Goal: Task Accomplishment & Management: Manage account settings

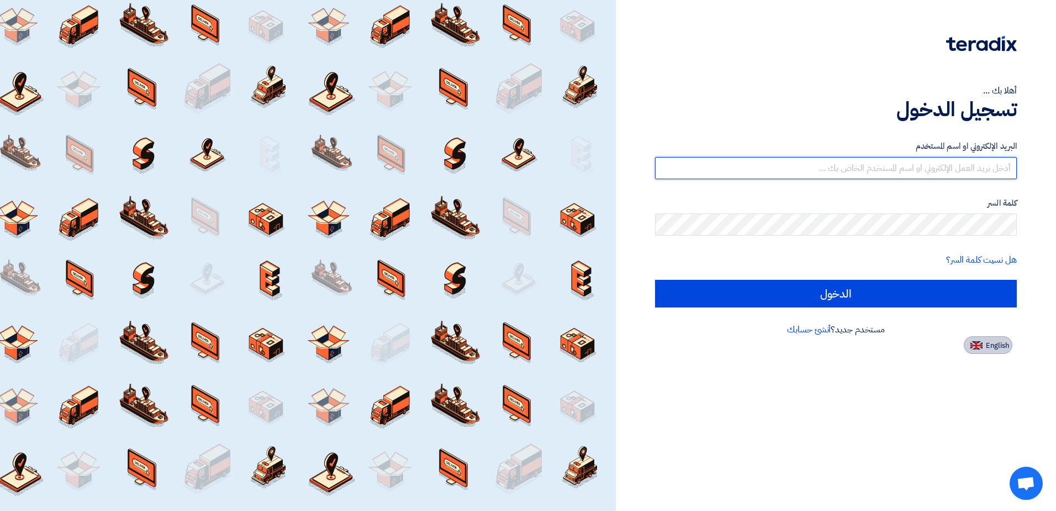
type input "[EMAIL_ADDRESS][DOMAIN_NAME]"
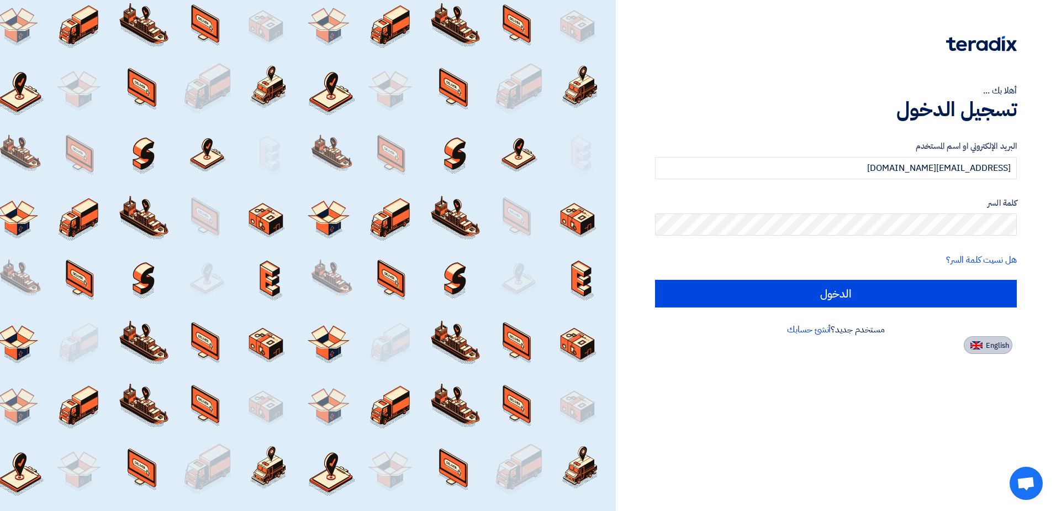
click at [985, 346] on button "English" at bounding box center [988, 345] width 49 height 18
type input "Sign in"
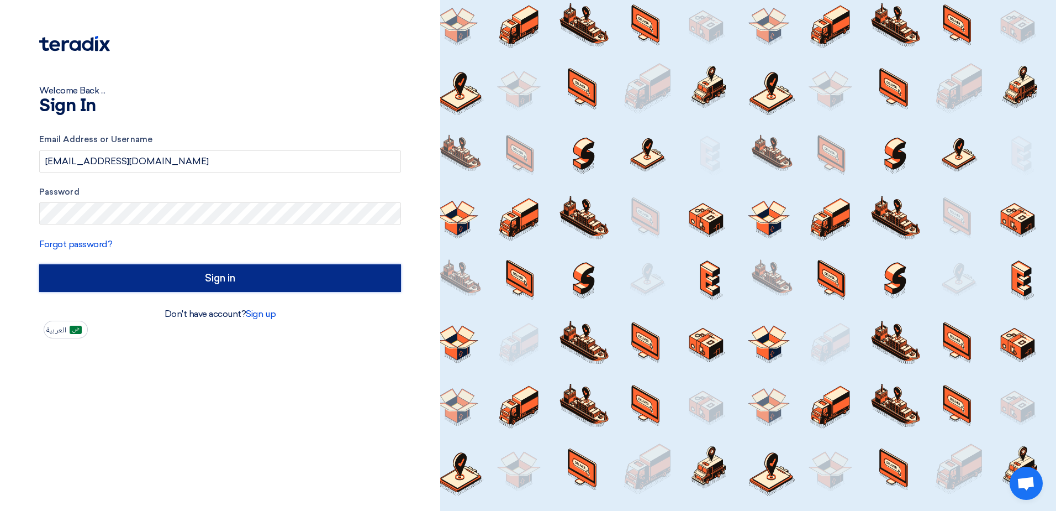
click at [236, 280] on input "Sign in" at bounding box center [220, 278] width 362 height 28
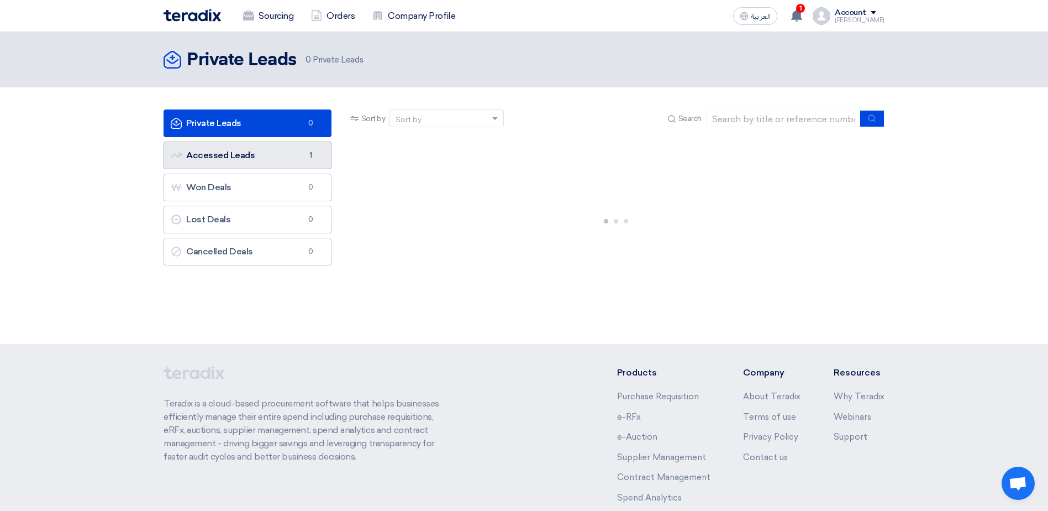
click at [308, 159] on span "1" at bounding box center [310, 155] width 13 height 11
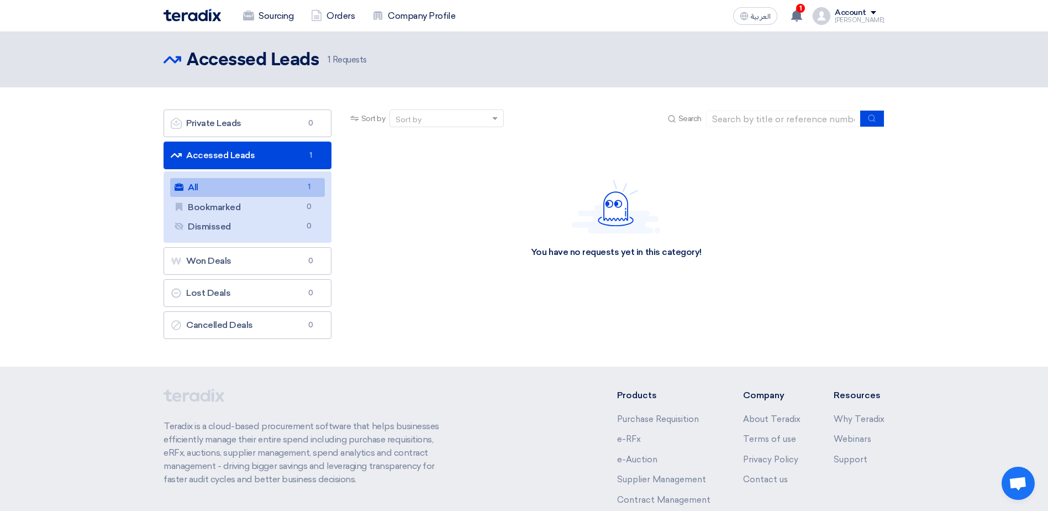
click at [269, 187] on link "All All 1" at bounding box center [247, 187] width 155 height 19
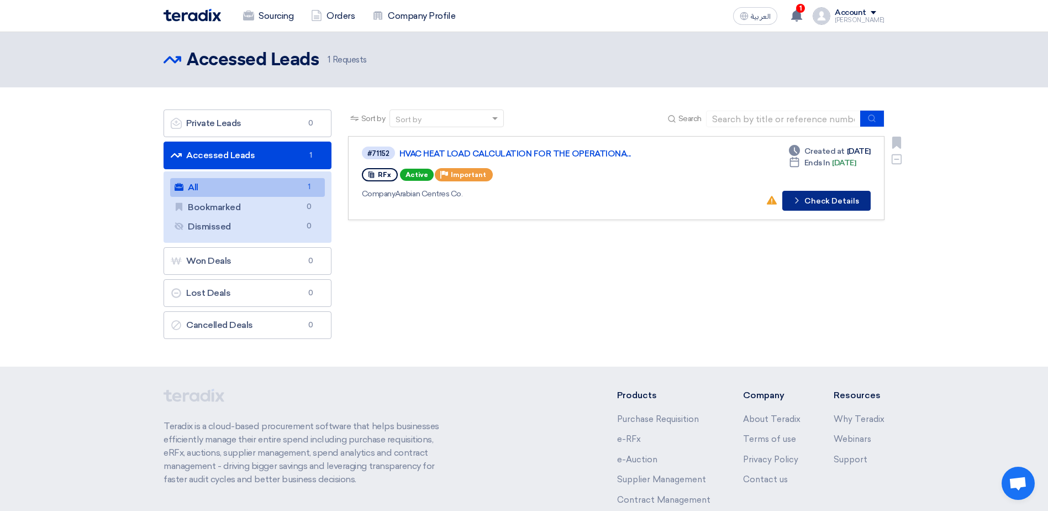
click at [813, 199] on button "Check details Check Details" at bounding box center [826, 201] width 88 height 20
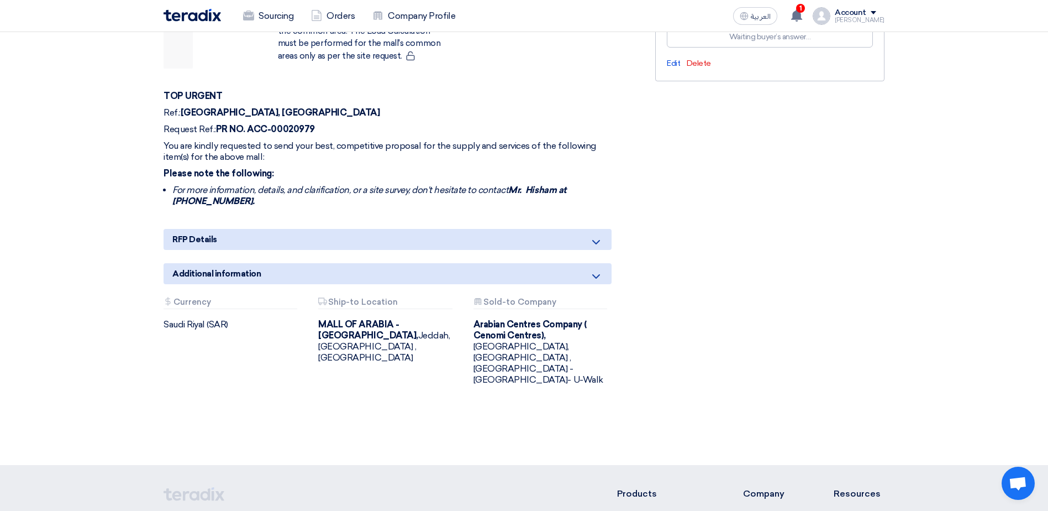
scroll to position [553, 0]
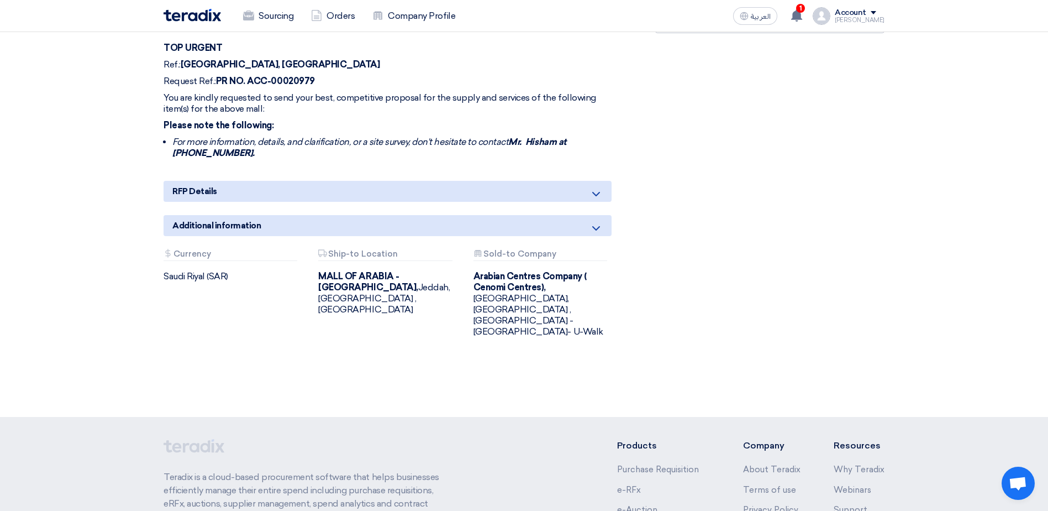
click at [598, 187] on icon at bounding box center [596, 193] width 13 height 13
click at [597, 222] on icon at bounding box center [596, 228] width 13 height 13
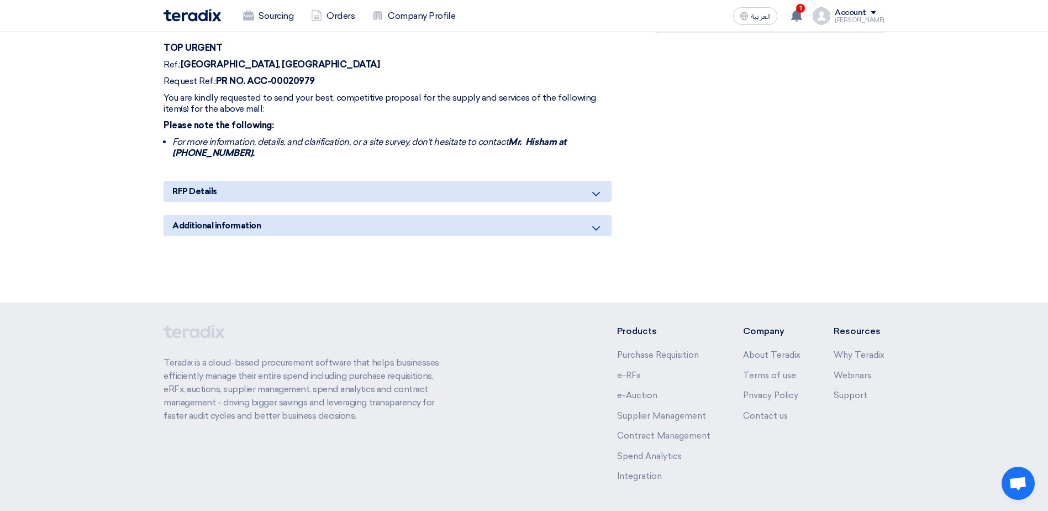
click at [597, 222] on icon at bounding box center [596, 228] width 13 height 13
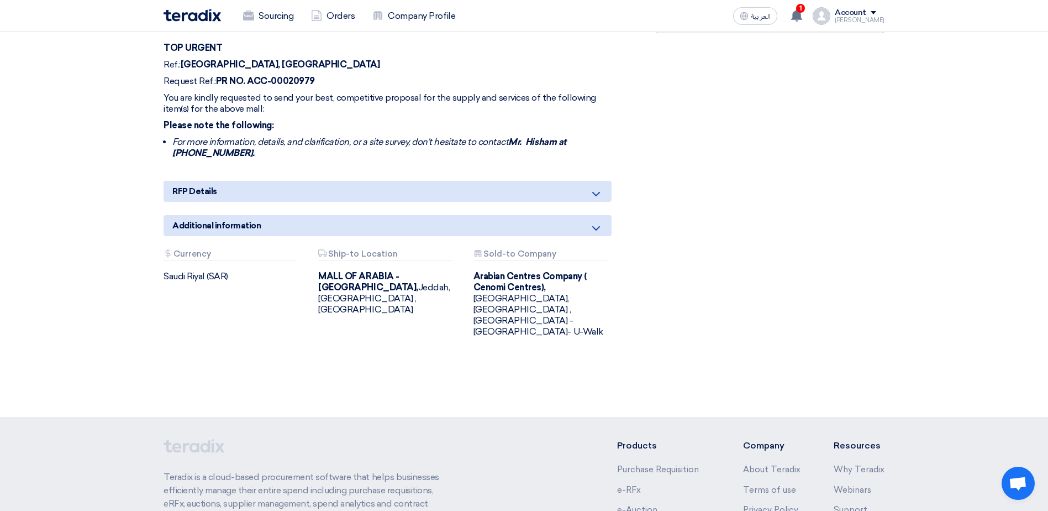
click at [597, 192] on use at bounding box center [596, 194] width 8 height 4
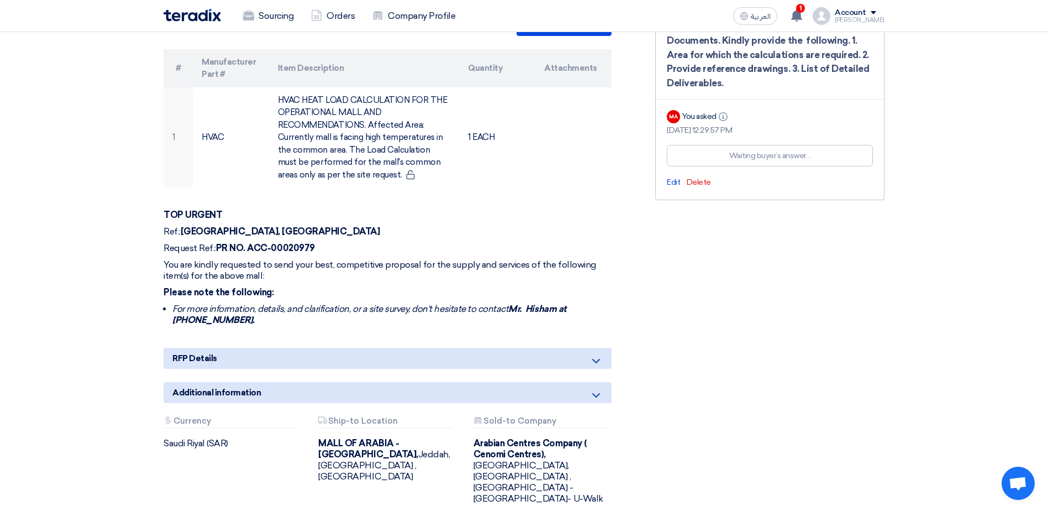
scroll to position [442, 0]
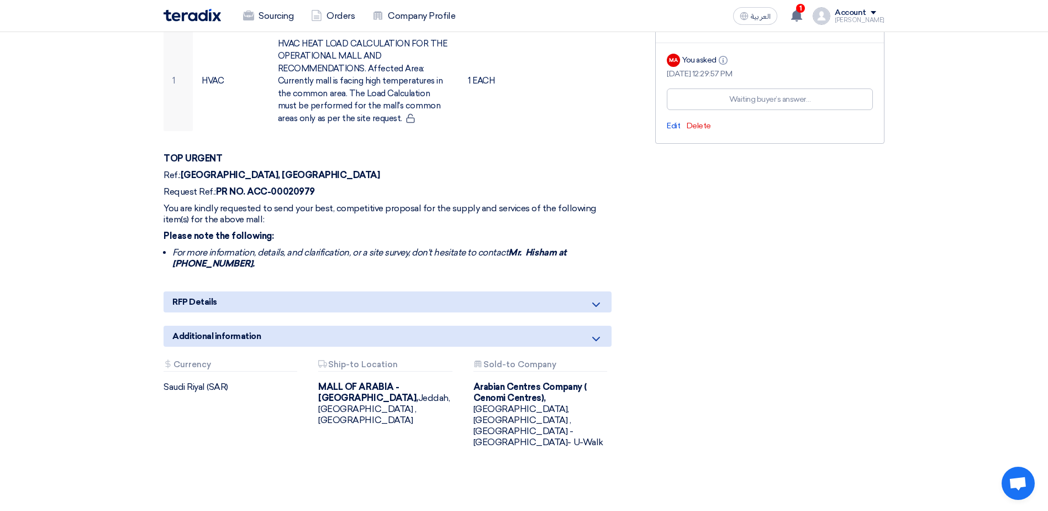
click at [597, 298] on icon at bounding box center [596, 304] width 13 height 13
click at [598, 336] on use at bounding box center [596, 338] width 8 height 4
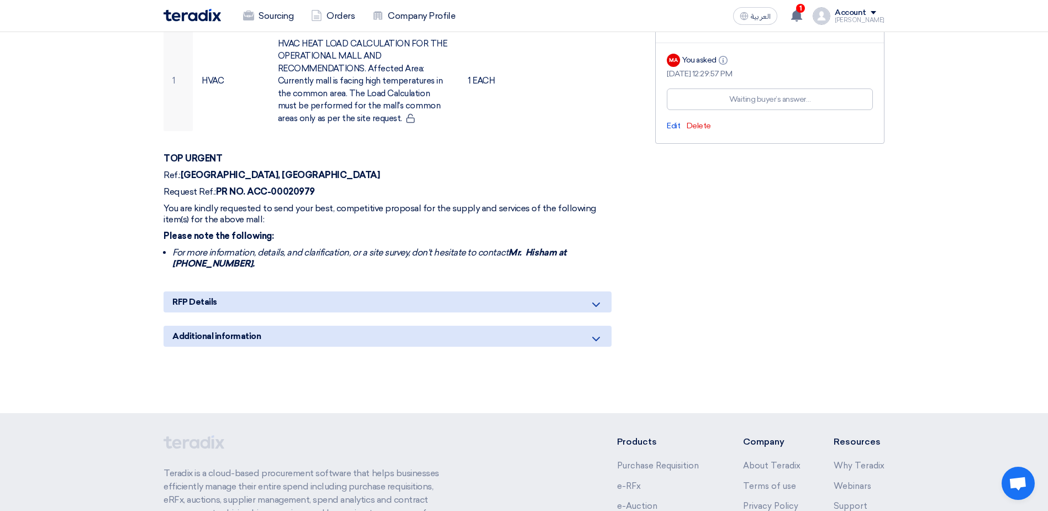
click at [598, 332] on icon at bounding box center [596, 338] width 13 height 13
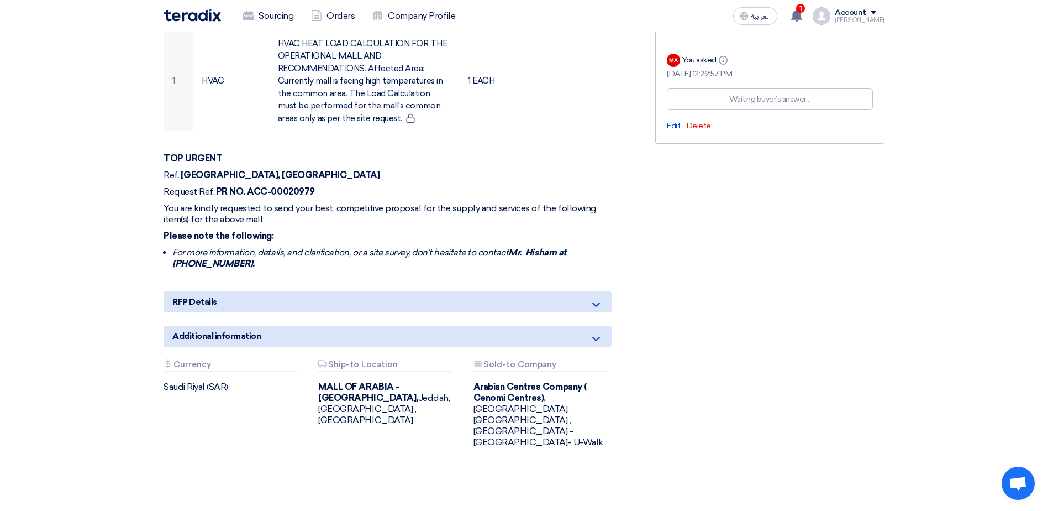
click at [598, 291] on div "RFP Details" at bounding box center [388, 301] width 448 height 21
click at [597, 298] on icon at bounding box center [596, 304] width 13 height 13
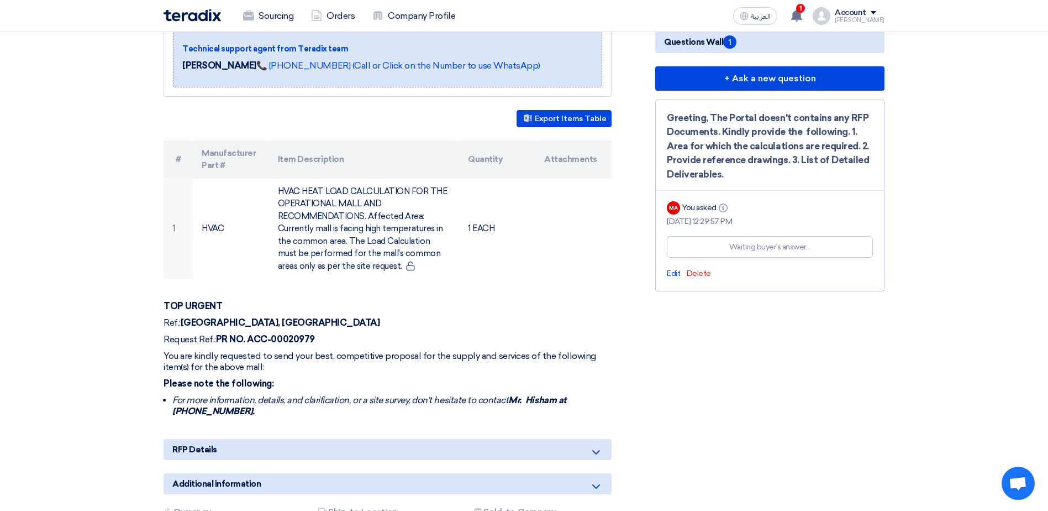
scroll to position [332, 0]
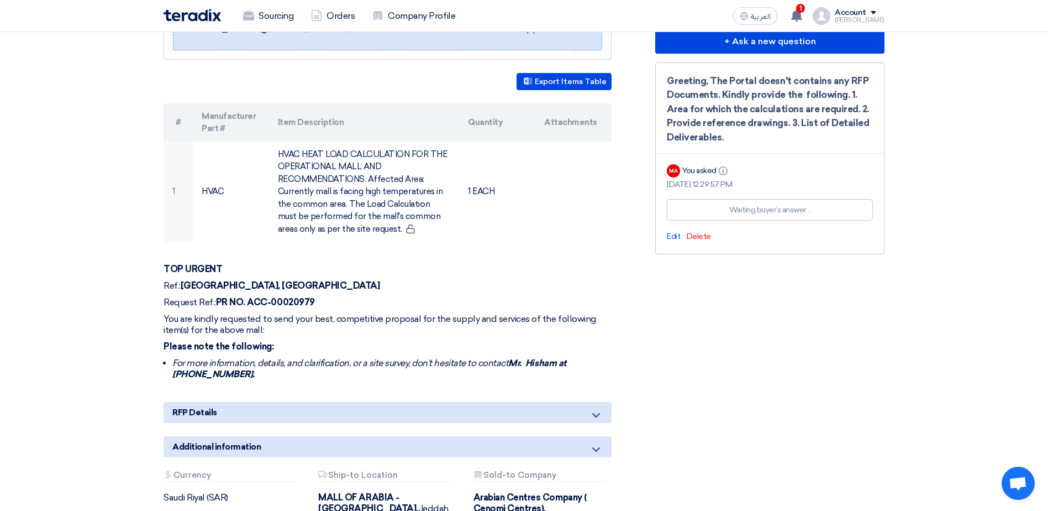
click at [597, 408] on icon at bounding box center [596, 414] width 13 height 13
click at [596, 447] on use at bounding box center [596, 449] width 8 height 4
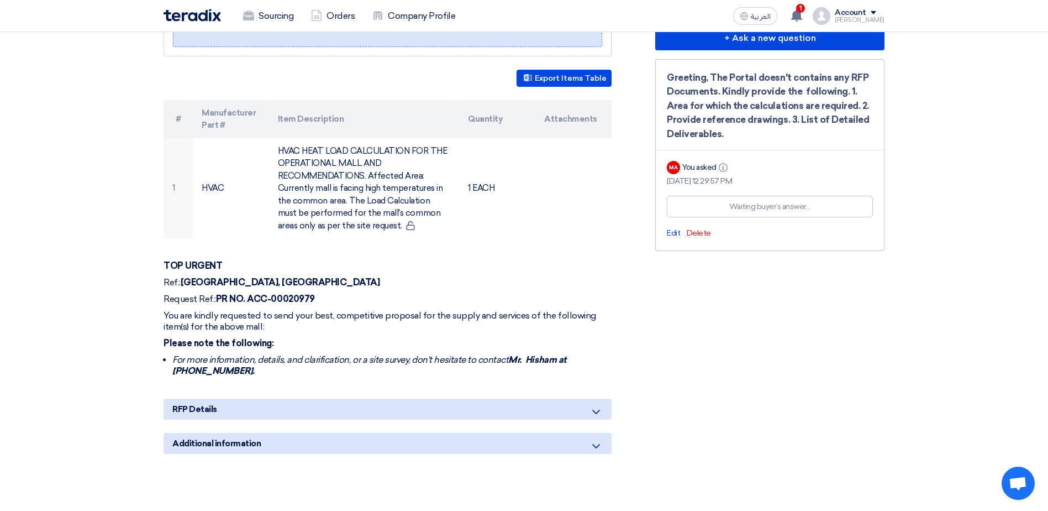
scroll to position [581, 0]
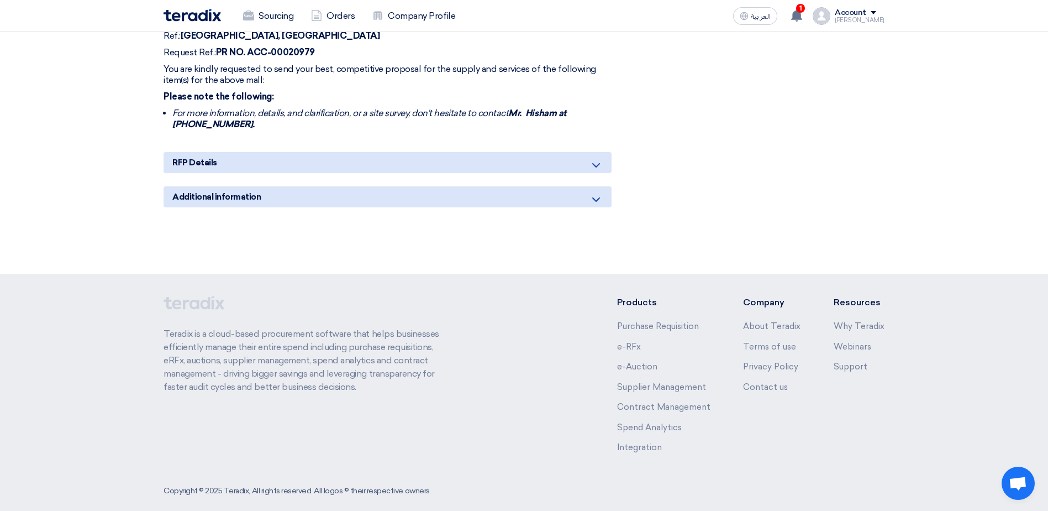
click at [595, 197] on use at bounding box center [596, 199] width 8 height 4
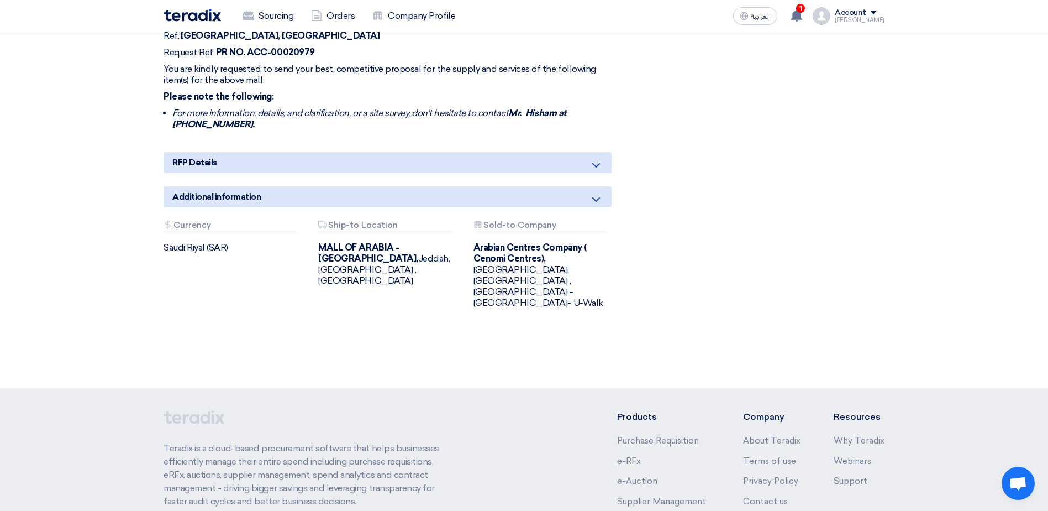
click at [595, 159] on icon at bounding box center [596, 165] width 13 height 13
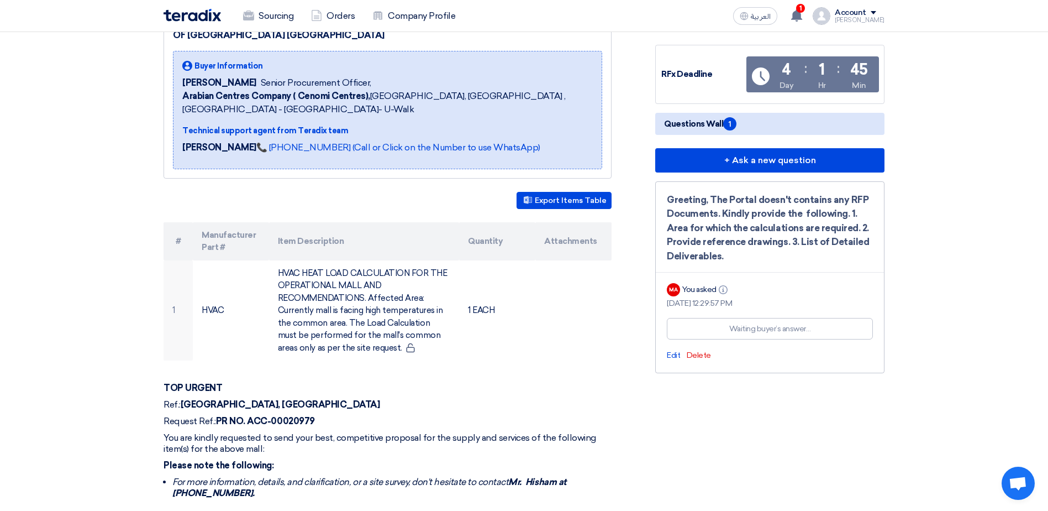
scroll to position [221, 0]
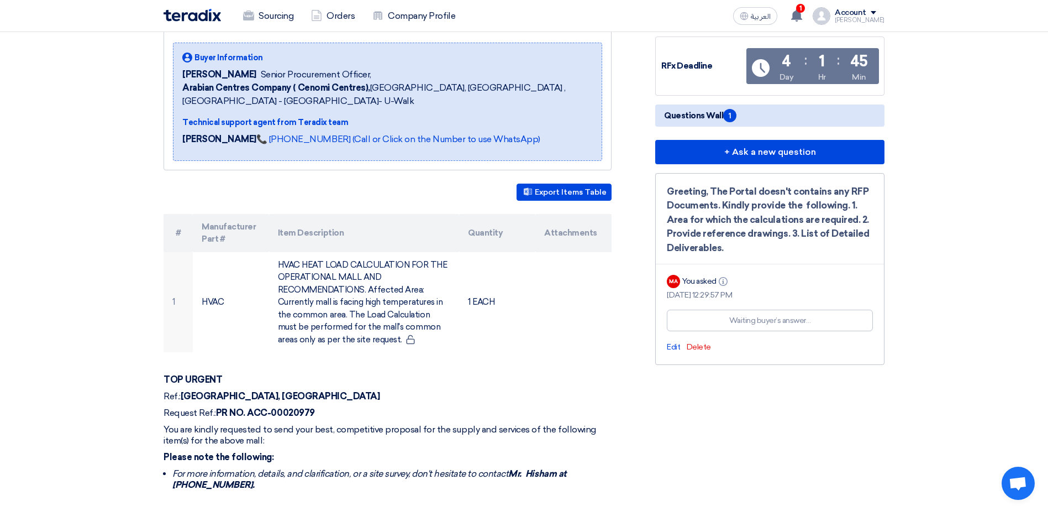
click at [706, 109] on span "Questions Wall 1" at bounding box center [700, 115] width 72 height 13
click at [729, 109] on span "1" at bounding box center [729, 115] width 13 height 13
click at [770, 104] on h5 "Questions Wall 1" at bounding box center [769, 115] width 229 height 22
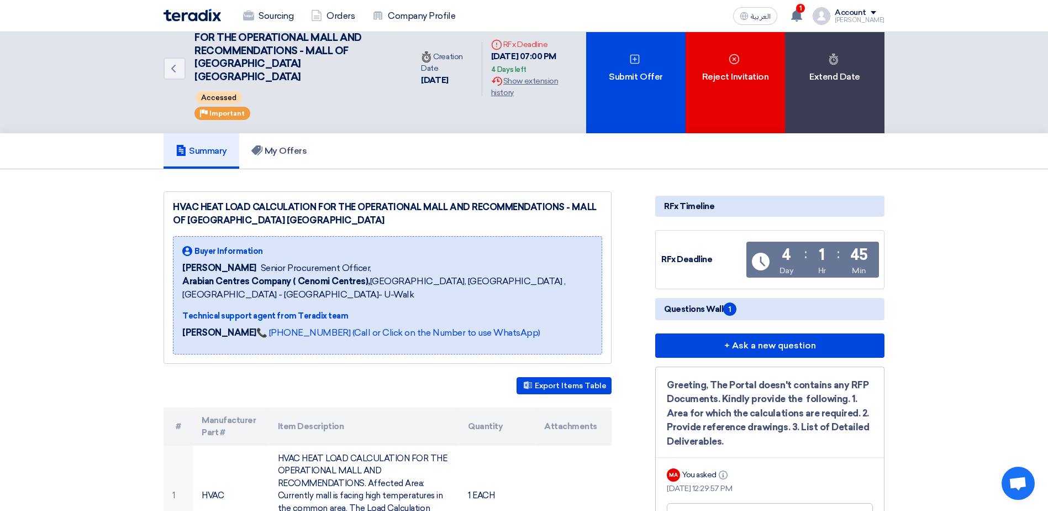
scroll to position [0, 0]
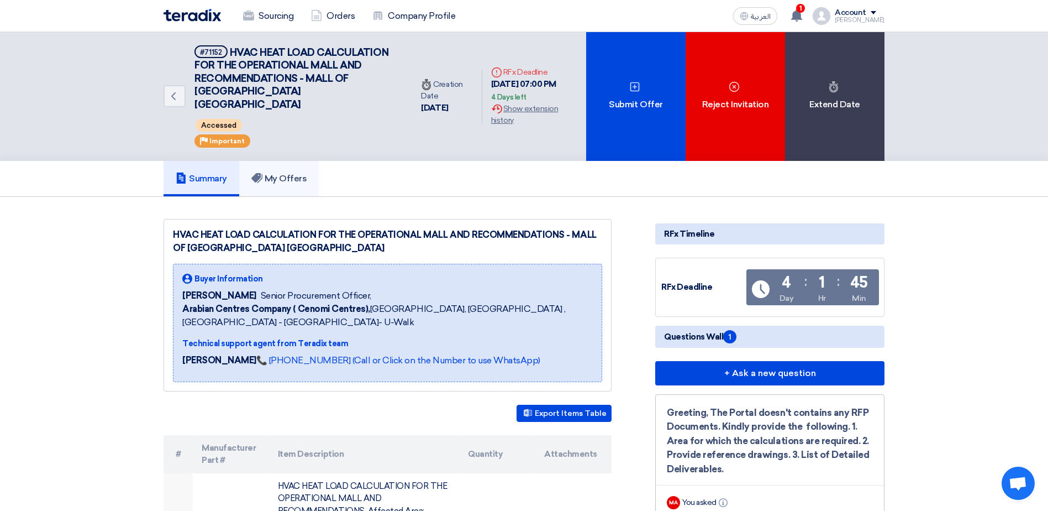
click at [291, 173] on h5 "My Offers" at bounding box center [279, 178] width 56 height 11
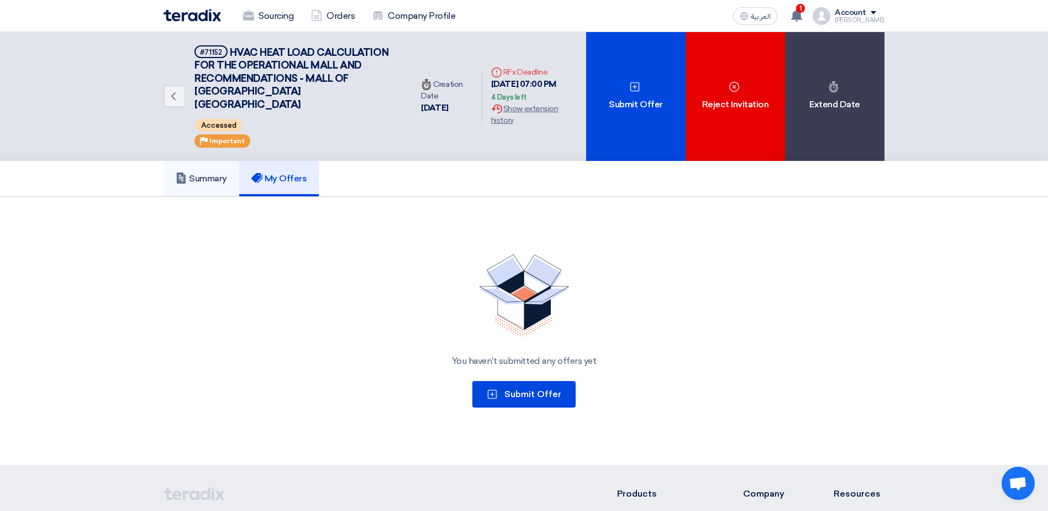
click at [222, 173] on h5 "Summary" at bounding box center [201, 178] width 51 height 11
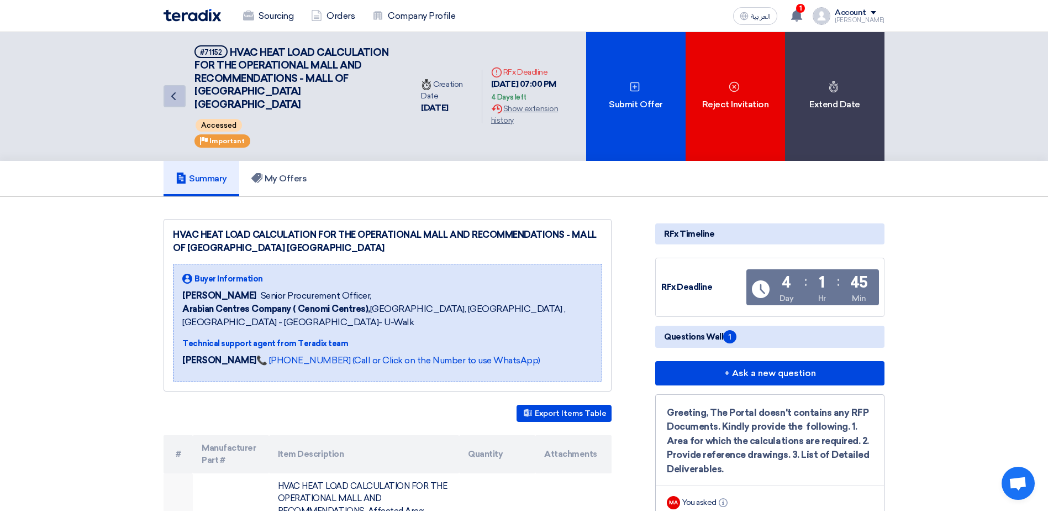
click at [177, 90] on icon "Back" at bounding box center [173, 96] width 13 height 13
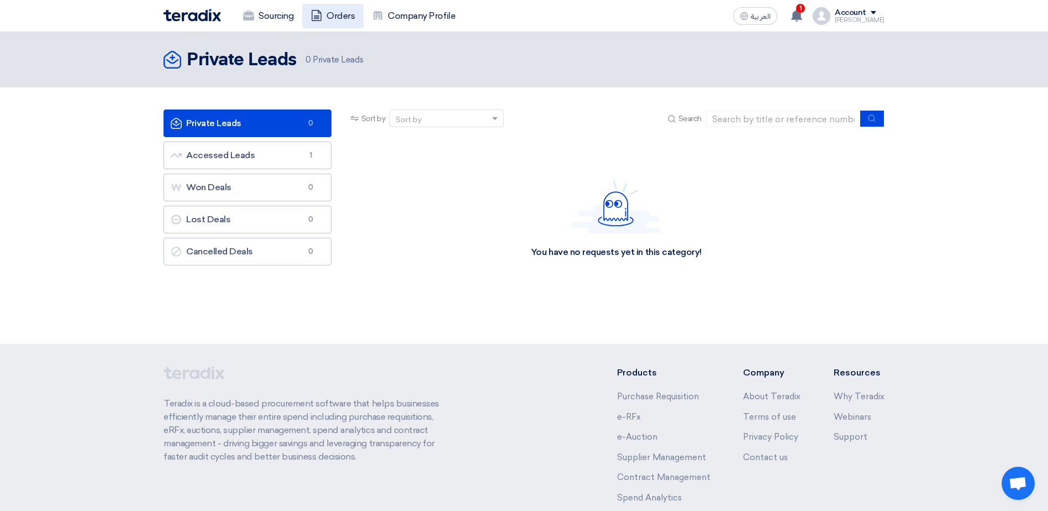
click at [335, 15] on link "Orders" at bounding box center [332, 16] width 61 height 24
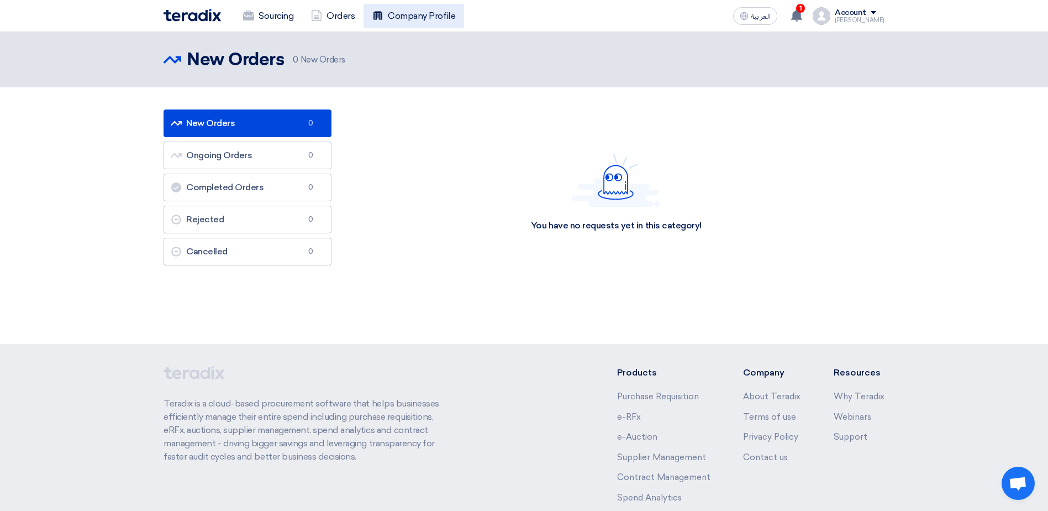
click at [415, 7] on link "Company Profile" at bounding box center [414, 16] width 101 height 24
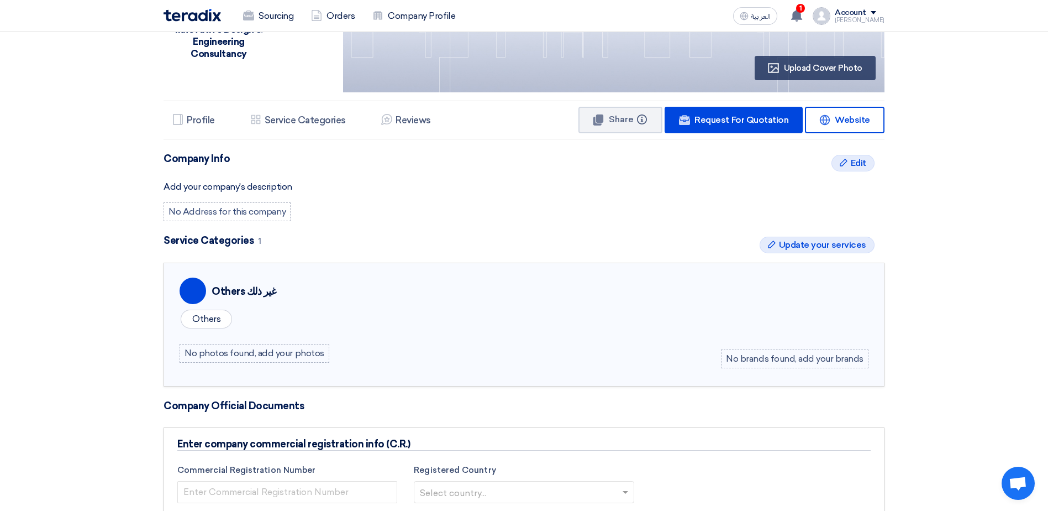
scroll to position [111, 0]
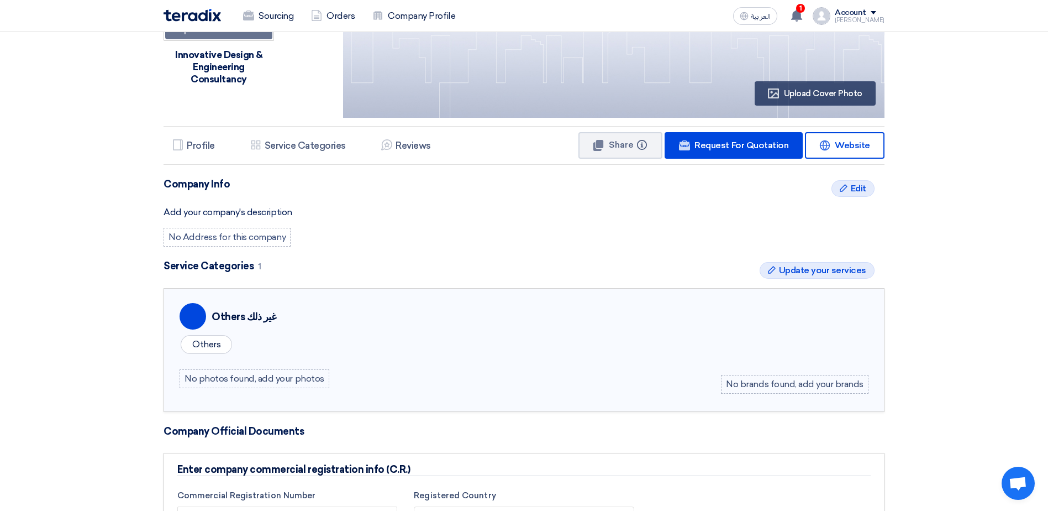
click at [245, 207] on div "Add your company's description" at bounding box center [524, 212] width 721 height 13
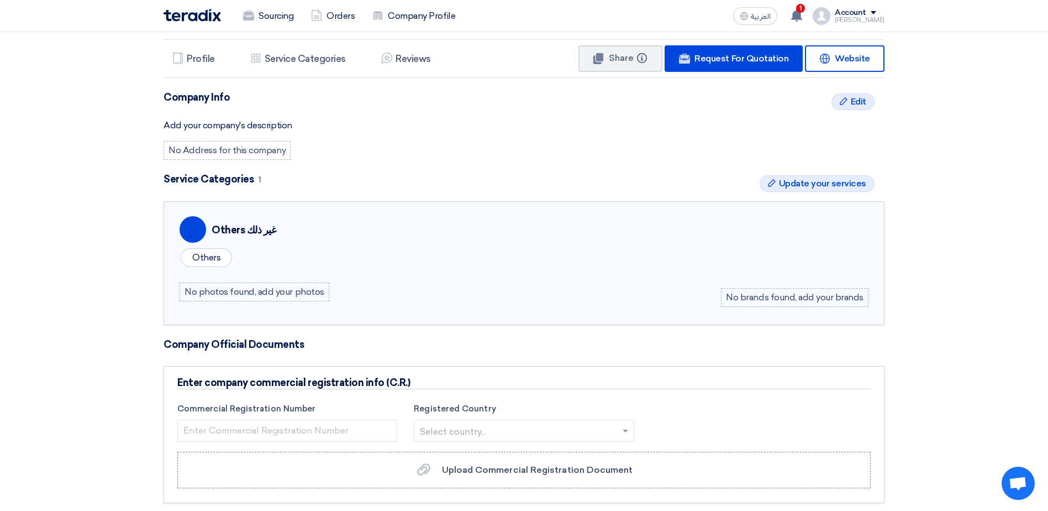
scroll to position [0, 0]
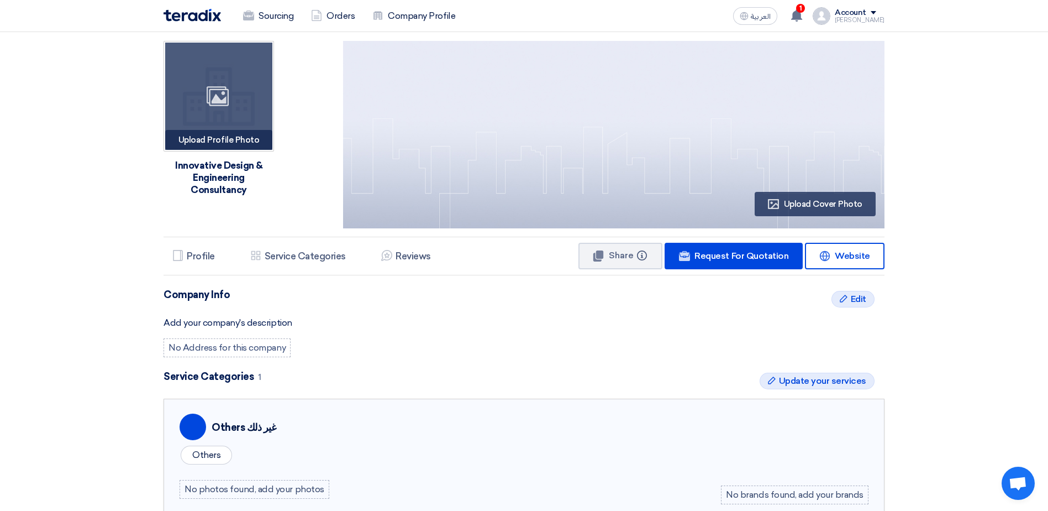
click at [214, 98] on use at bounding box center [218, 96] width 22 height 20
click at [229, 85] on div "Image" at bounding box center [218, 96] width 107 height 107
click at [211, 88] on icon "Image" at bounding box center [218, 96] width 22 height 22
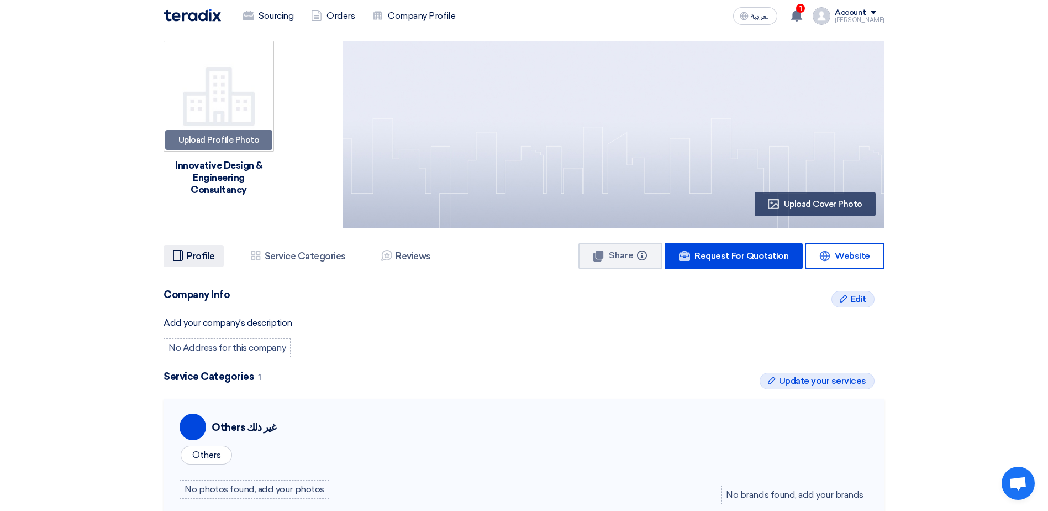
click at [208, 253] on h5 "Profile" at bounding box center [201, 255] width 28 height 11
click at [278, 248] on li "Services & Activities Service Categories" at bounding box center [297, 256] width 113 height 22
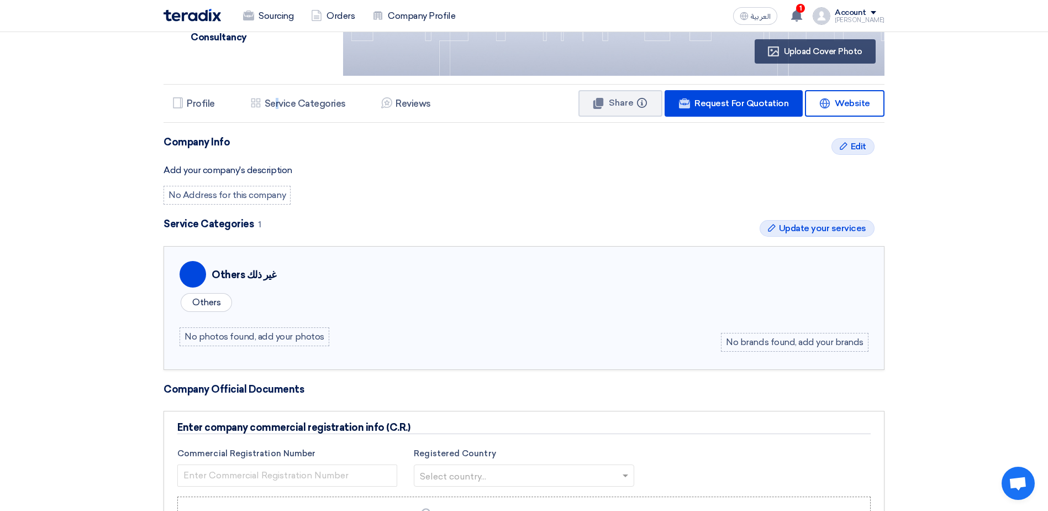
scroll to position [144, 0]
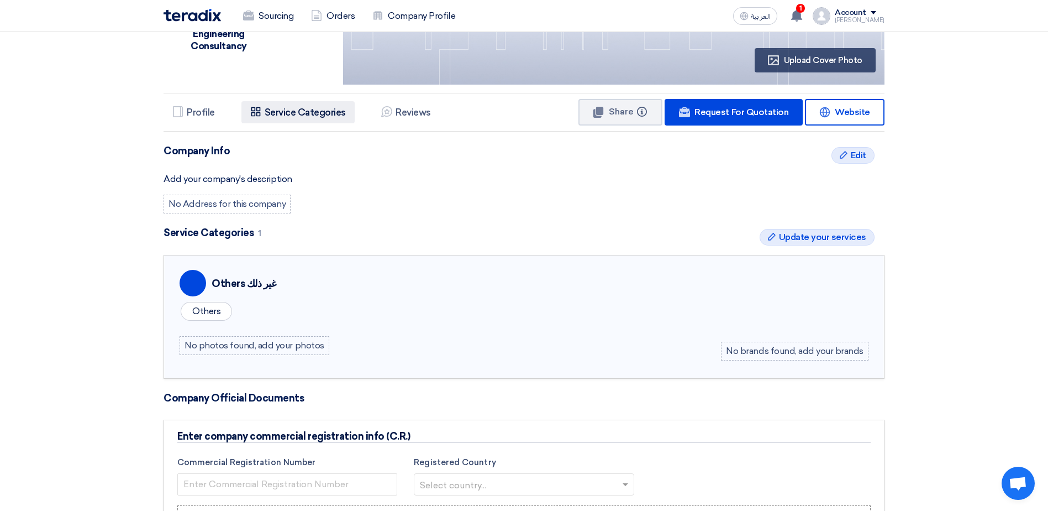
click at [298, 115] on h5 "Service Categories" at bounding box center [305, 112] width 81 height 11
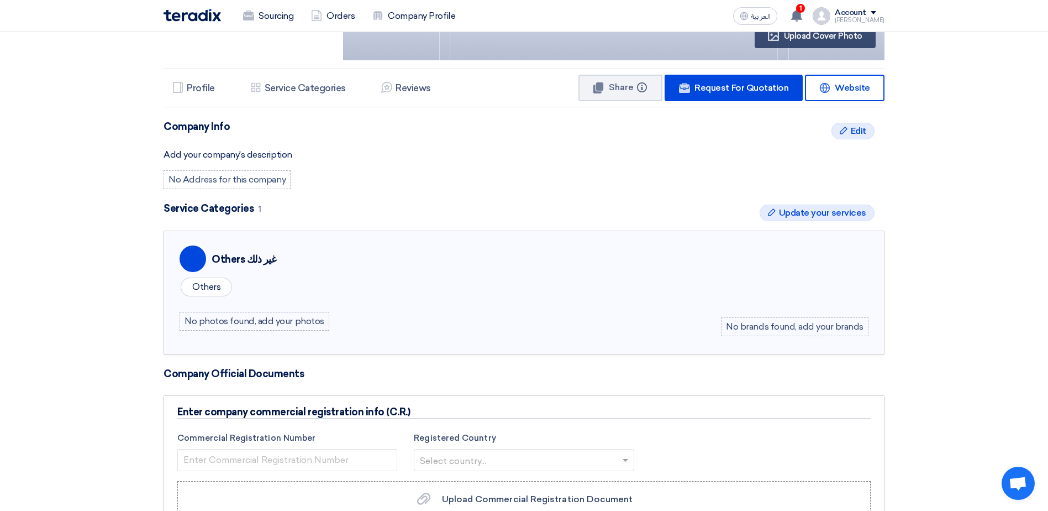
scroll to position [111, 0]
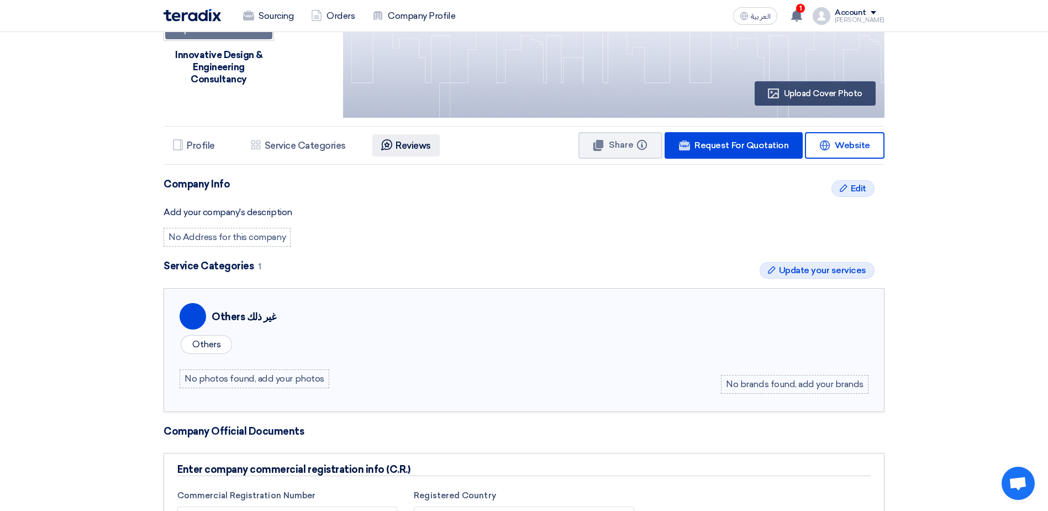
click at [408, 148] on h5 "Reviews" at bounding box center [413, 145] width 35 height 11
click at [187, 145] on h5 "Profile" at bounding box center [201, 145] width 28 height 11
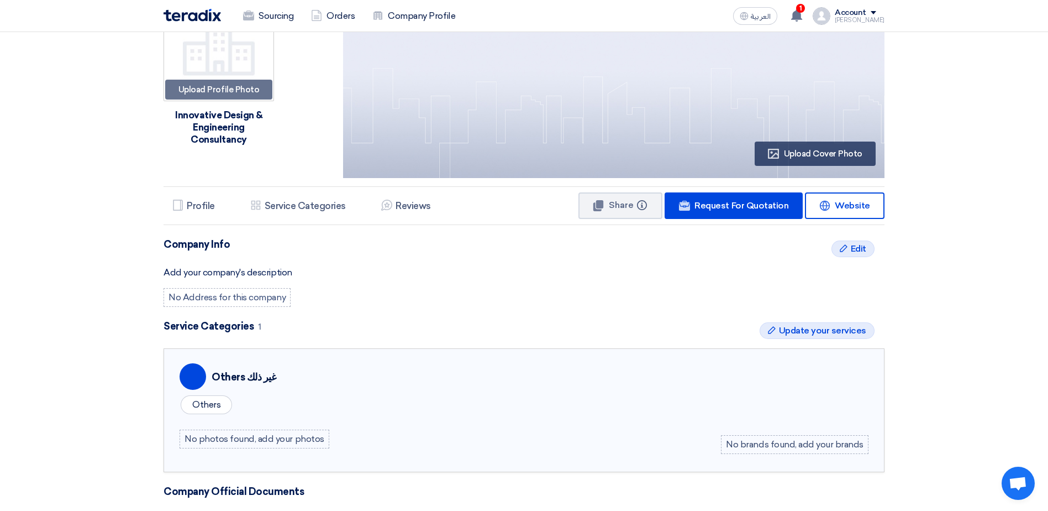
scroll to position [0, 0]
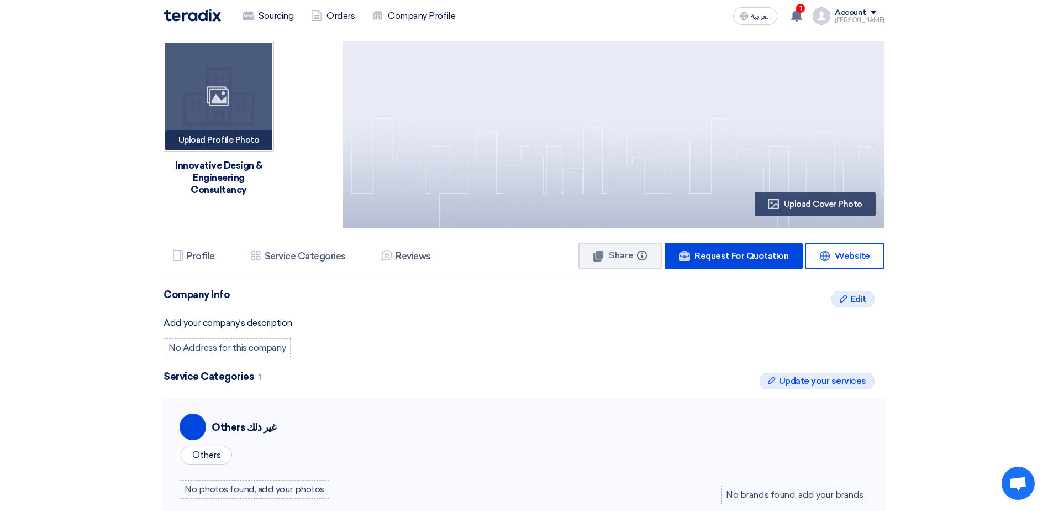
click at [225, 111] on div "Image" at bounding box center [218, 96] width 107 height 107
click at [220, 101] on use at bounding box center [218, 96] width 22 height 20
type input "C:\fakepath\Innovative Int Rect_Button.png"
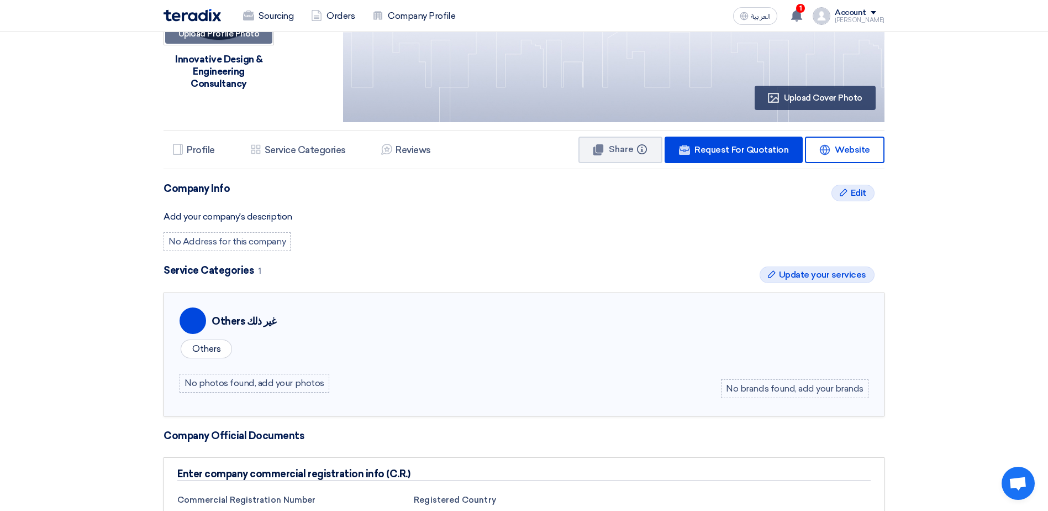
scroll to position [111, 0]
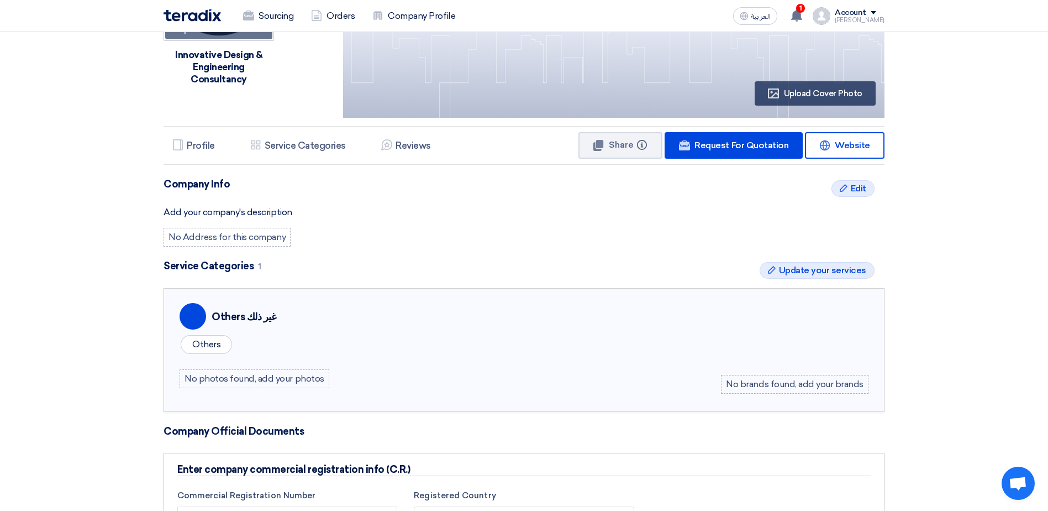
click at [250, 238] on div "No Address for this company" at bounding box center [227, 237] width 127 height 19
click at [172, 241] on div "No Address for this company" at bounding box center [227, 237] width 127 height 19
click at [253, 377] on div "No photos found, add your photos" at bounding box center [255, 378] width 150 height 19
click at [293, 375] on div "No photos found, add your photos" at bounding box center [255, 378] width 150 height 19
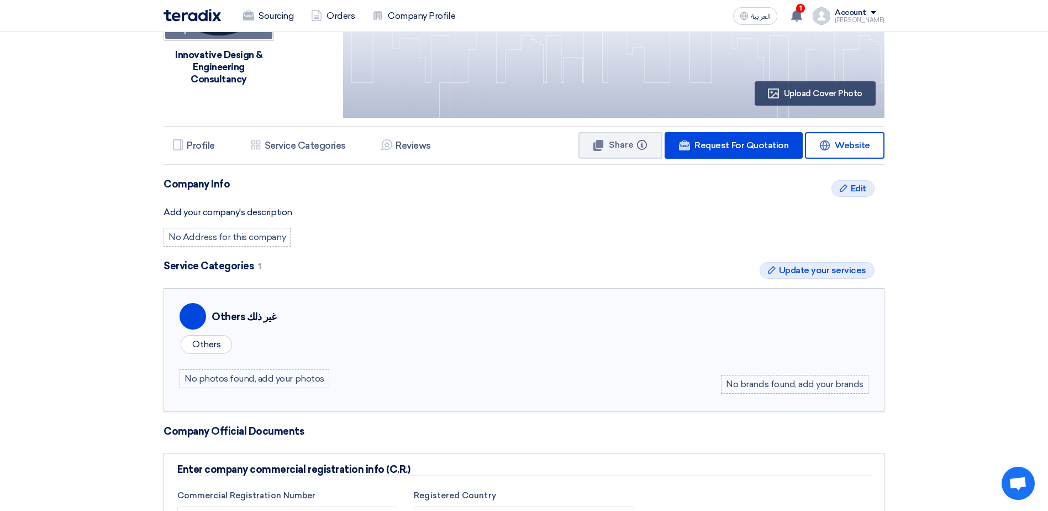
click at [599, 249] on div "Upload Profile Photo Image Innovative Design & Engineering Consultancy Profile …" at bounding box center [524, 348] width 738 height 852
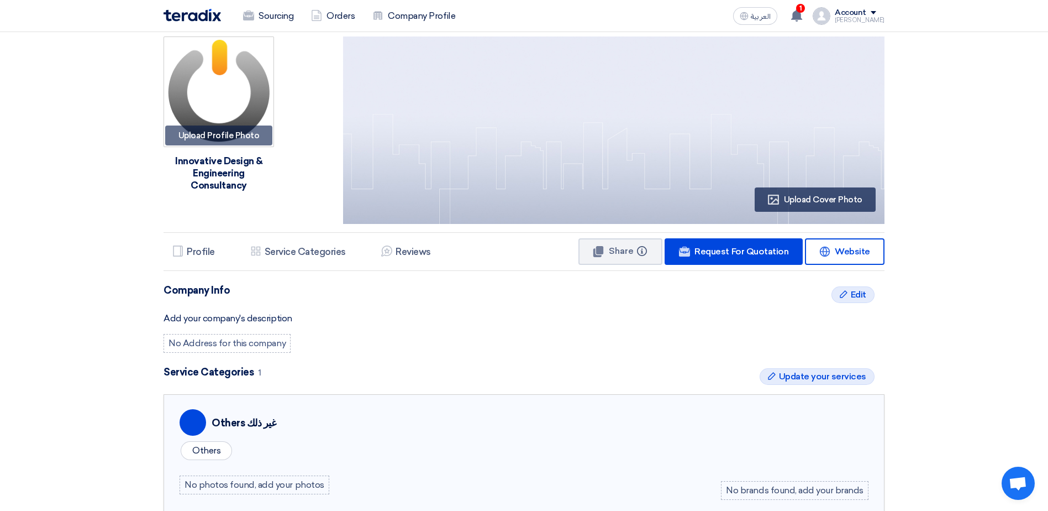
scroll to position [0, 0]
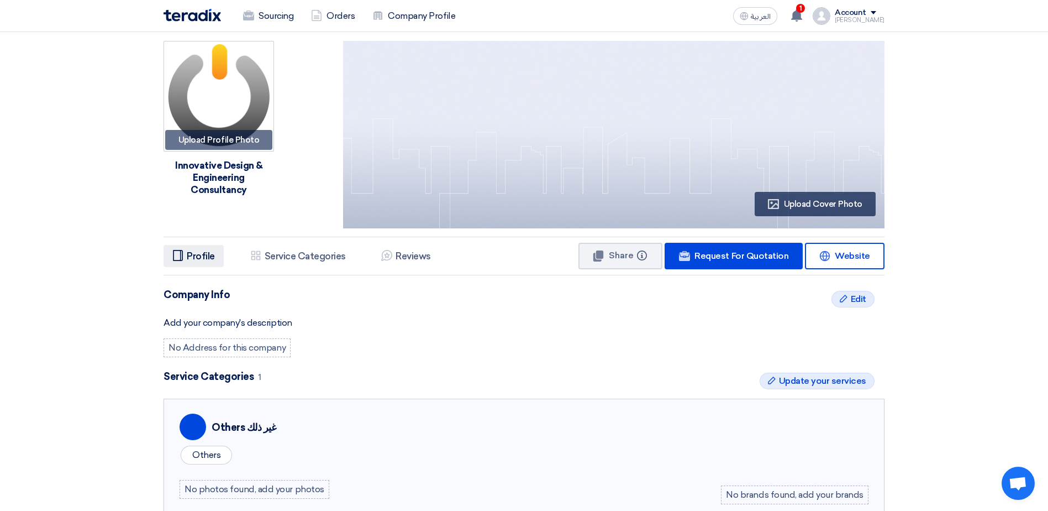
click at [185, 254] on li "Profile Profile" at bounding box center [194, 256] width 60 height 22
click at [846, 291] on div "Edit Edit" at bounding box center [853, 299] width 43 height 17
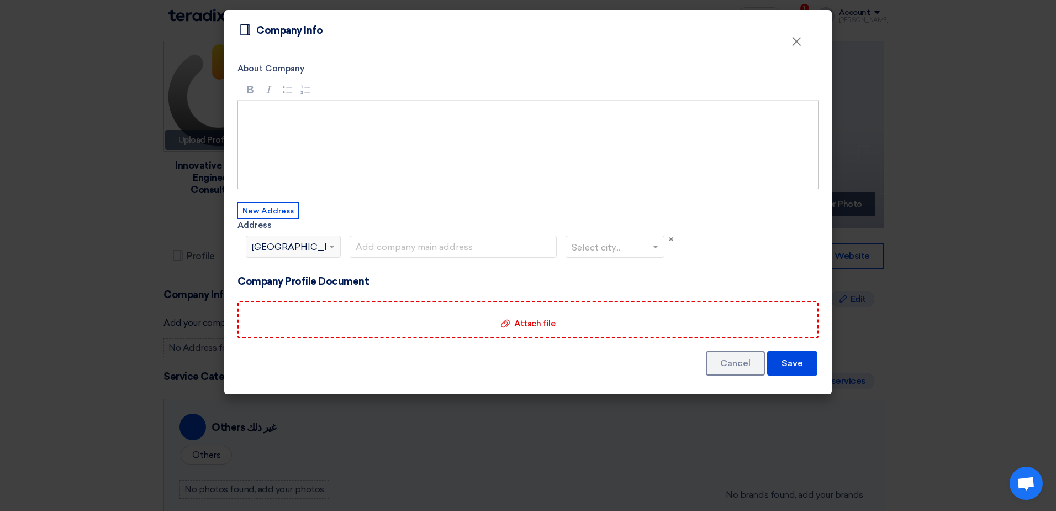
click at [409, 135] on div "Rich Text Editor, main" at bounding box center [528, 145] width 581 height 88
click at [795, 42] on span "×" at bounding box center [796, 44] width 11 height 22
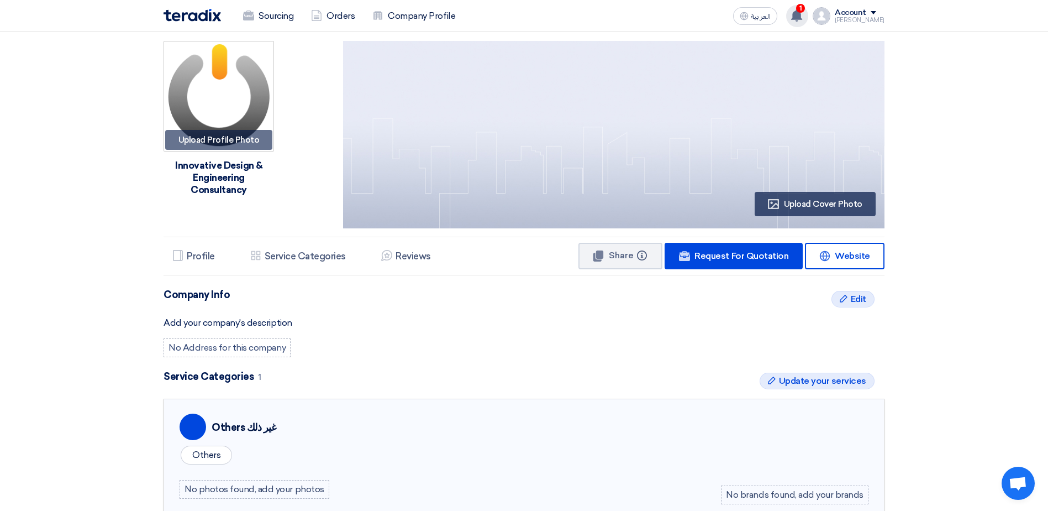
click at [795, 14] on use at bounding box center [796, 15] width 11 height 12
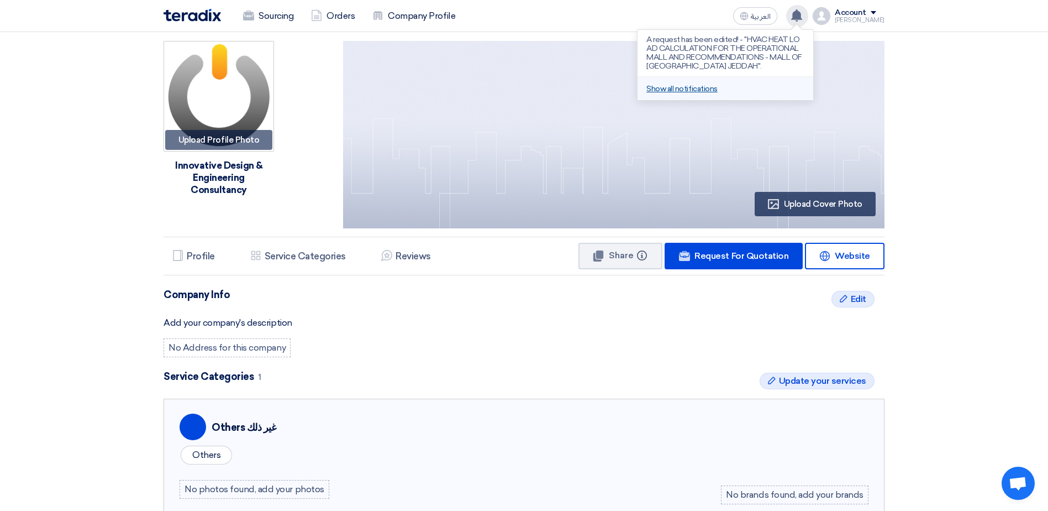
click at [698, 85] on link "Show all notifications" at bounding box center [681, 88] width 71 height 9
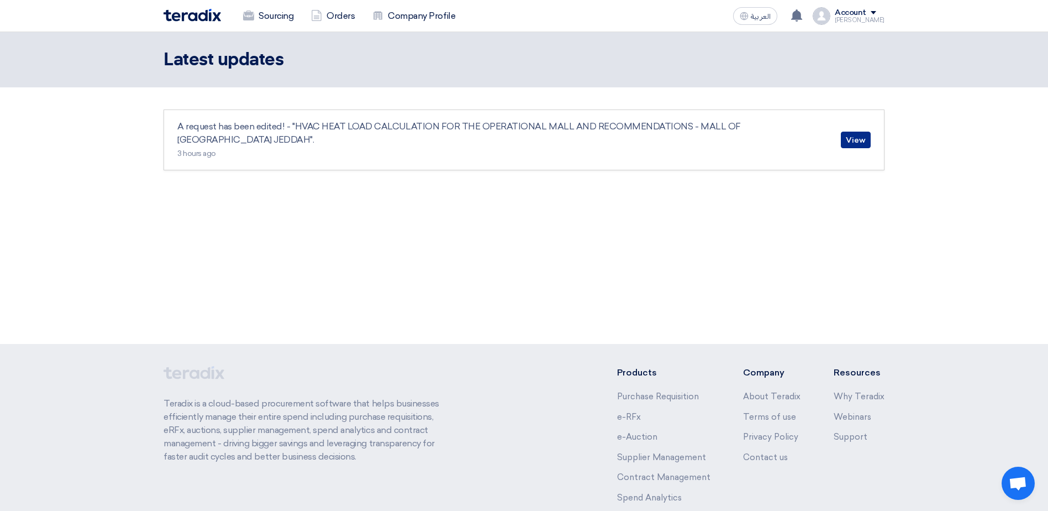
click at [851, 132] on link "View" at bounding box center [856, 140] width 30 height 17
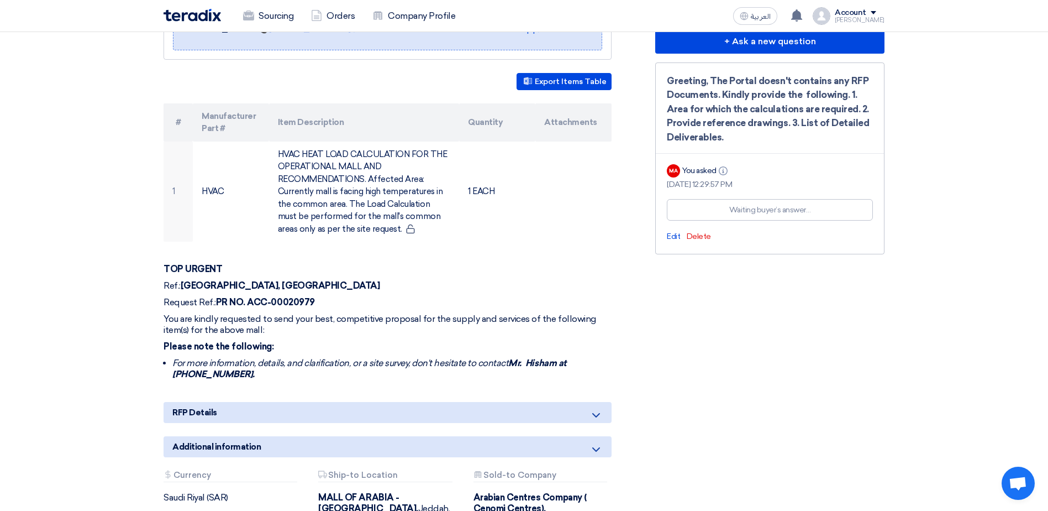
scroll to position [387, 0]
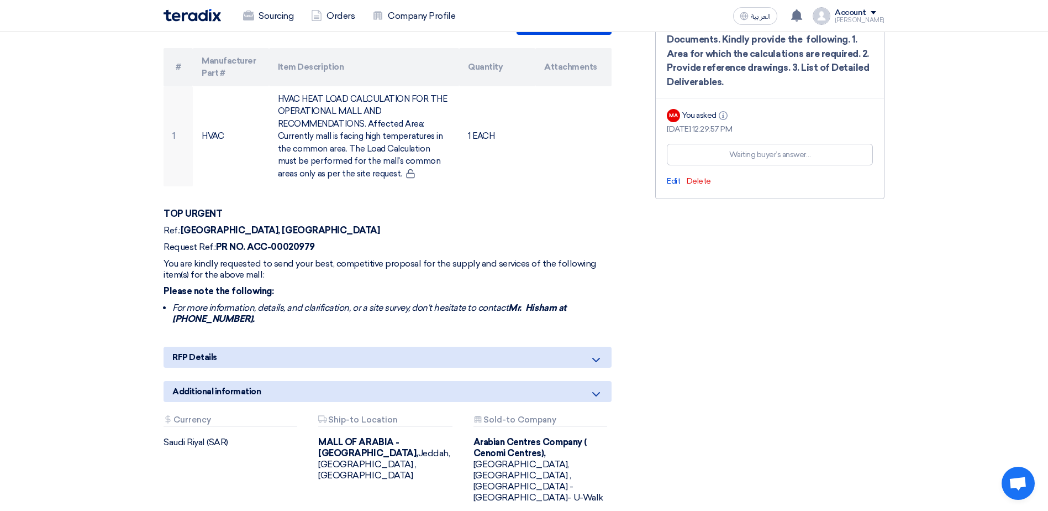
click at [597, 353] on icon at bounding box center [596, 359] width 13 height 13
click at [597, 387] on icon at bounding box center [596, 393] width 13 height 13
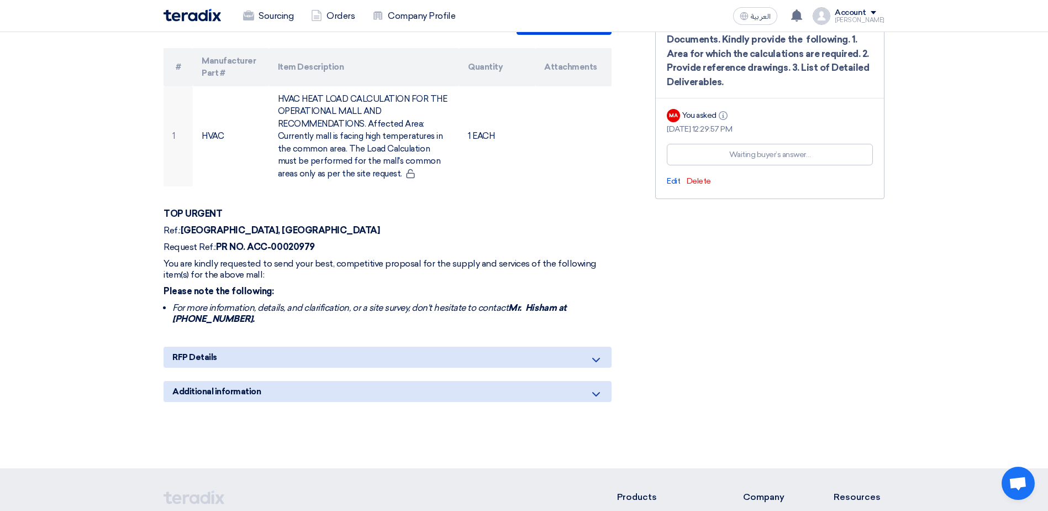
click at [599, 392] on use at bounding box center [596, 394] width 8 height 4
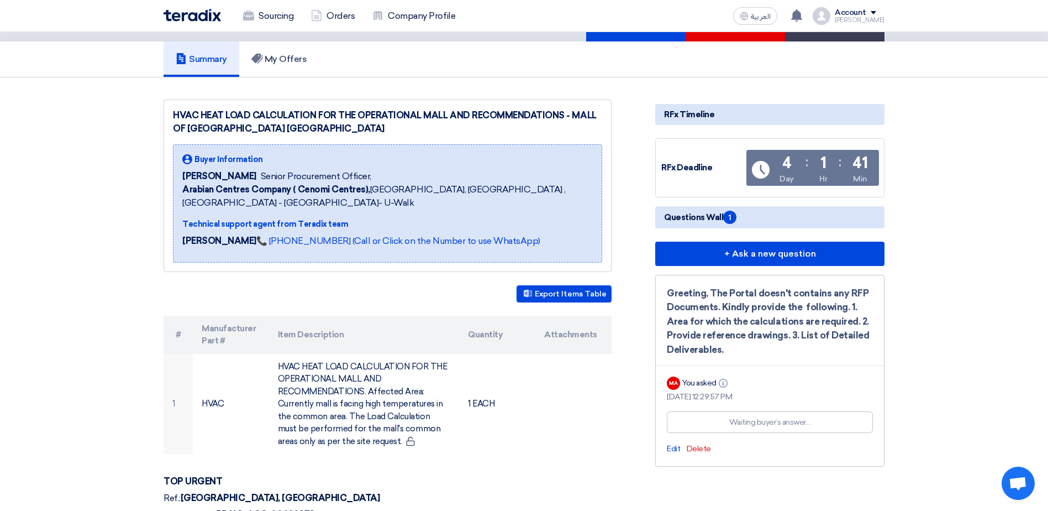
scroll to position [111, 0]
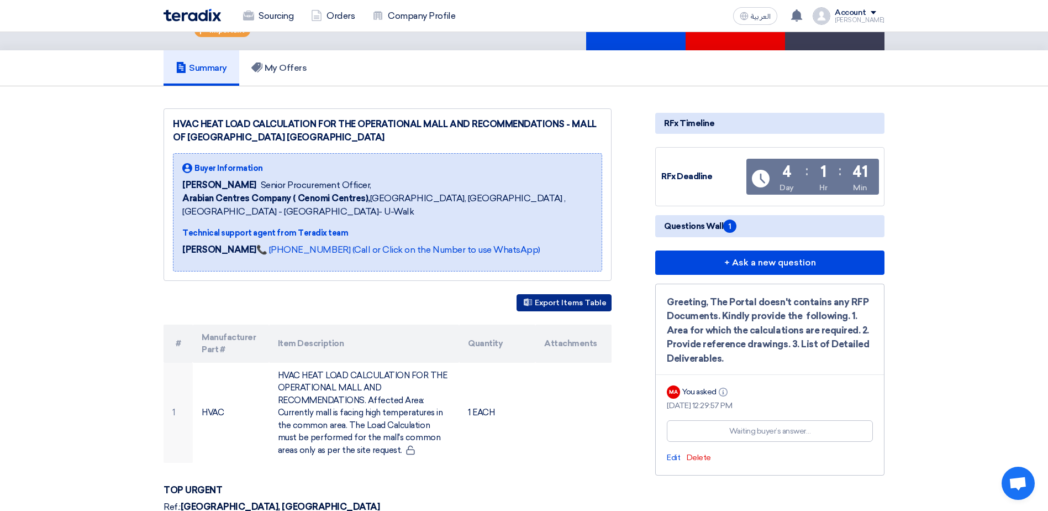
click at [572, 294] on button "Export Items Table" at bounding box center [564, 302] width 95 height 17
